Goal: Information Seeking & Learning: Learn about a topic

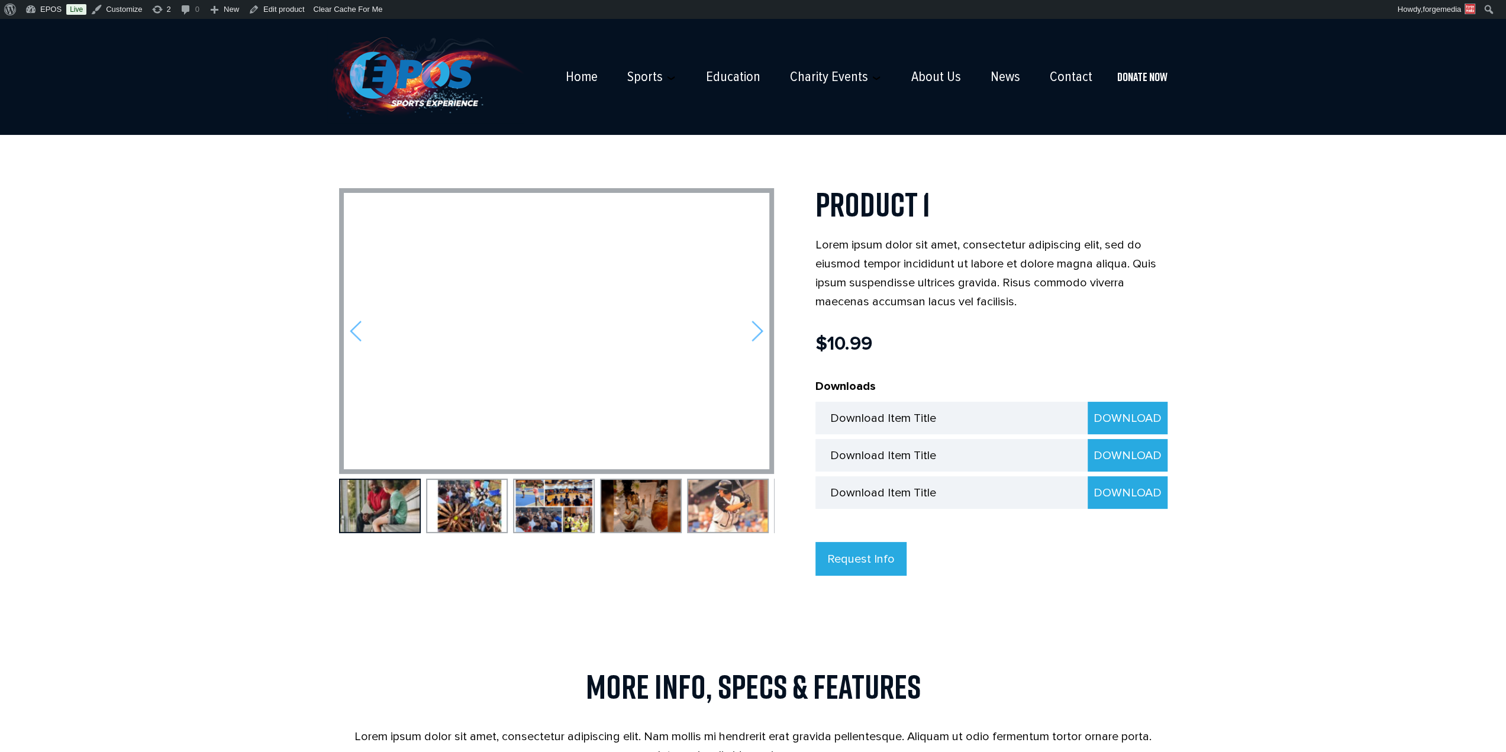
click at [753, 331] on img at bounding box center [757, 331] width 12 height 22
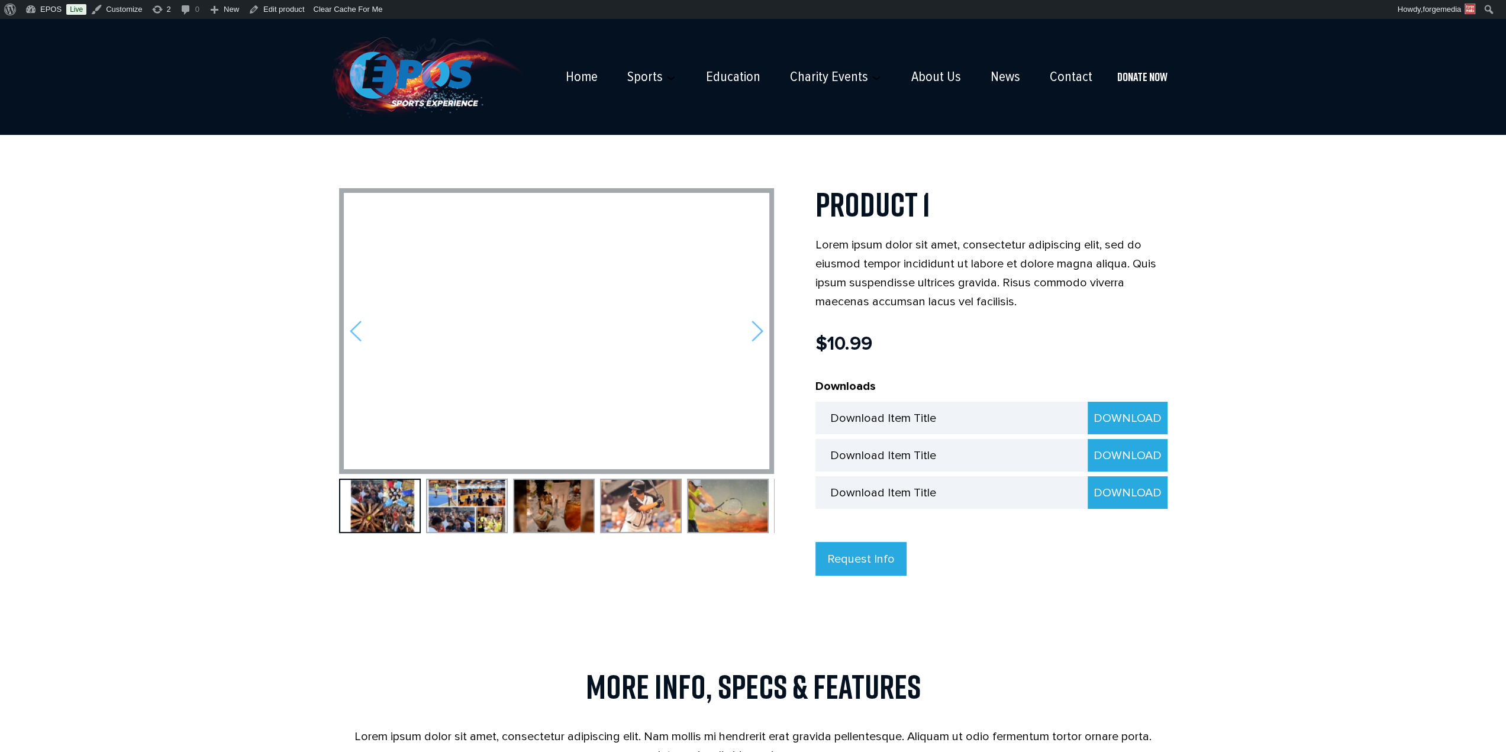
click at [753, 331] on img at bounding box center [757, 331] width 12 height 22
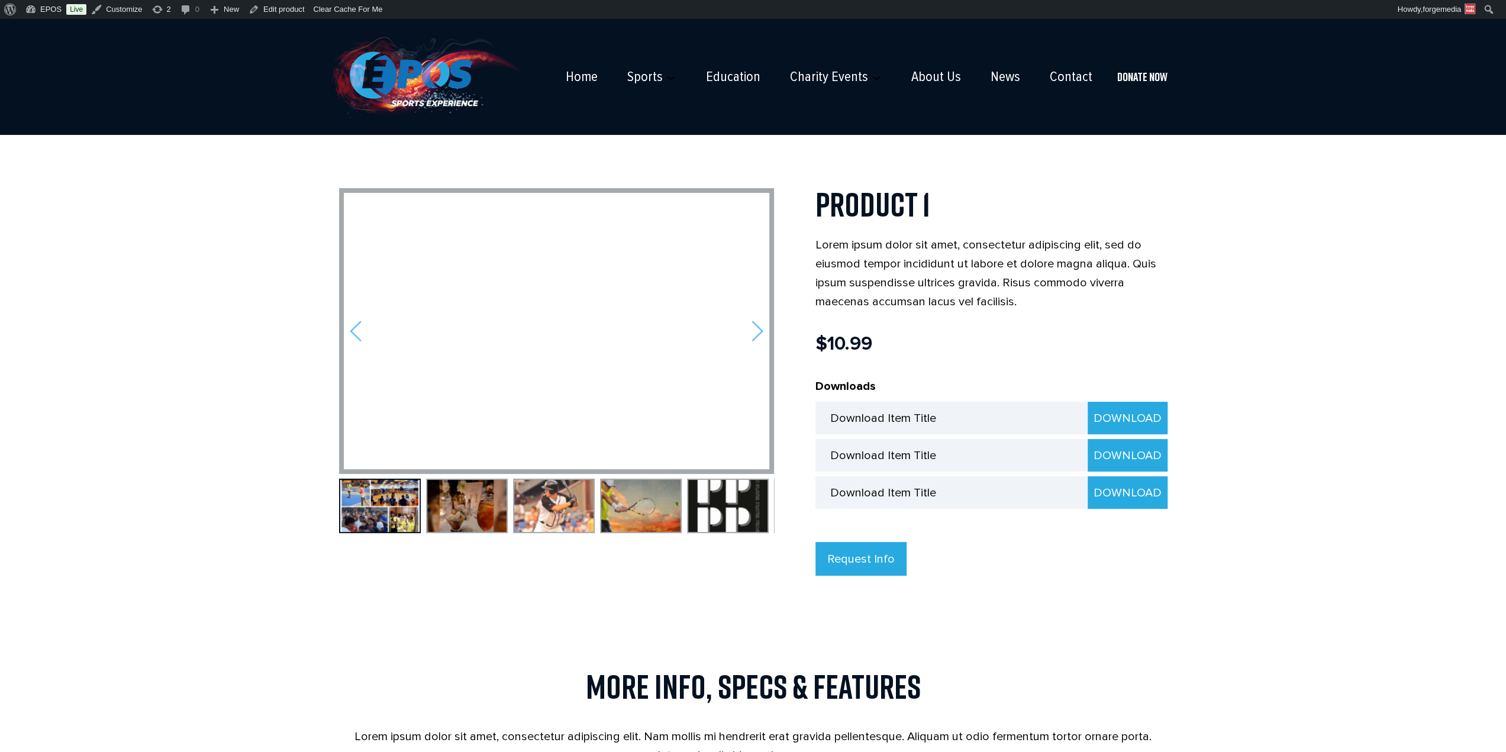
click at [753, 331] on img at bounding box center [757, 331] width 12 height 22
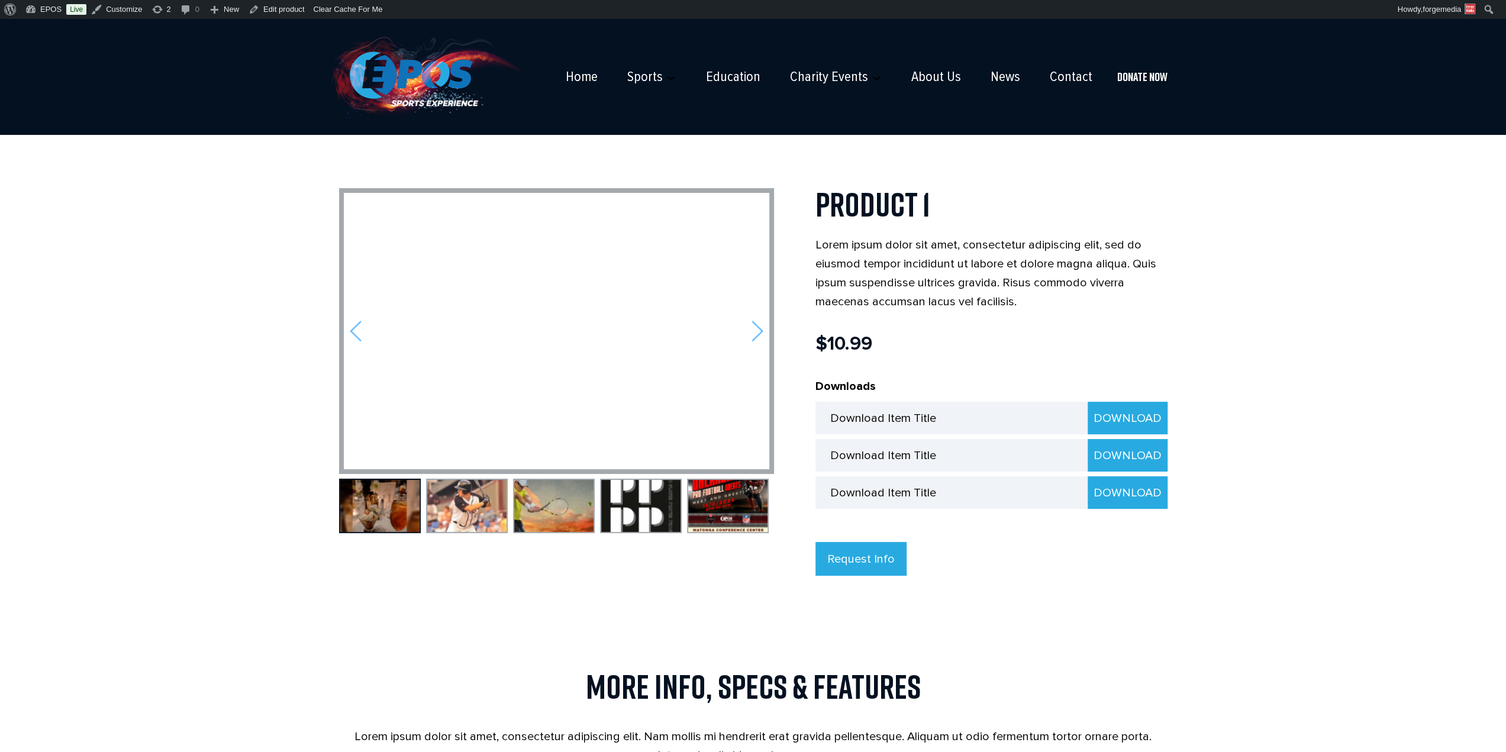
click at [1291, 515] on body "☰ Home Sports Football Baseball Basketball Wrestling Softball Soccer Golf Tenni…" at bounding box center [753, 657] width 1506 height 1276
click at [412, 67] on img at bounding box center [425, 76] width 196 height 93
